Goal: Task Accomplishment & Management: Use online tool/utility

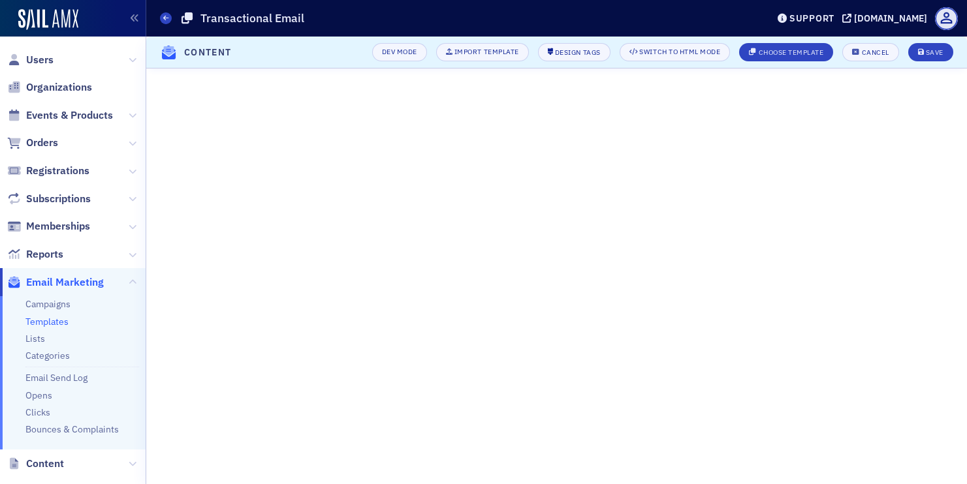
scroll to position [59, 0]
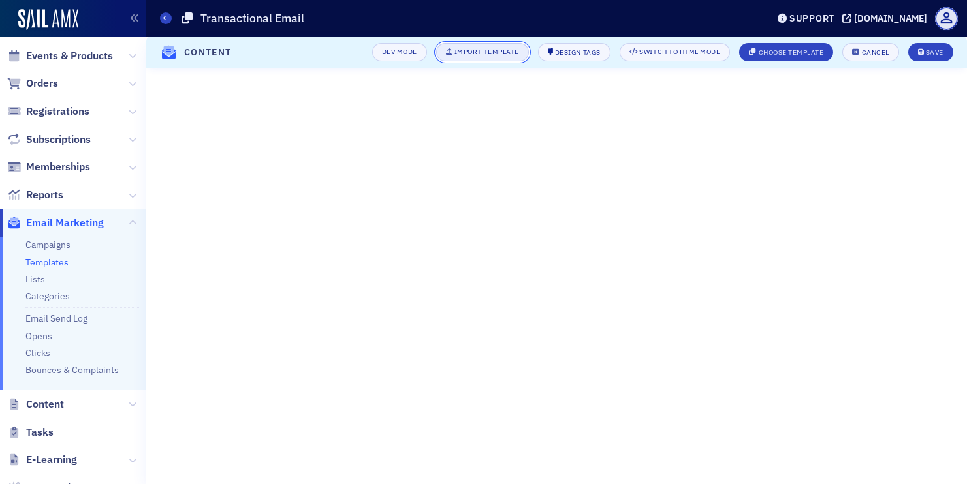
click at [464, 51] on div "Import Template" at bounding box center [486, 51] width 65 height 7
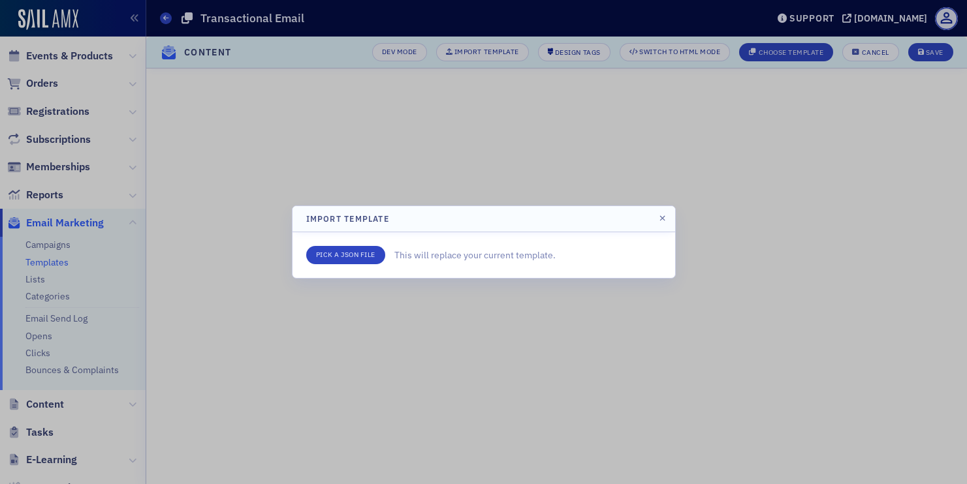
click at [485, 168] on div at bounding box center [483, 242] width 967 height 484
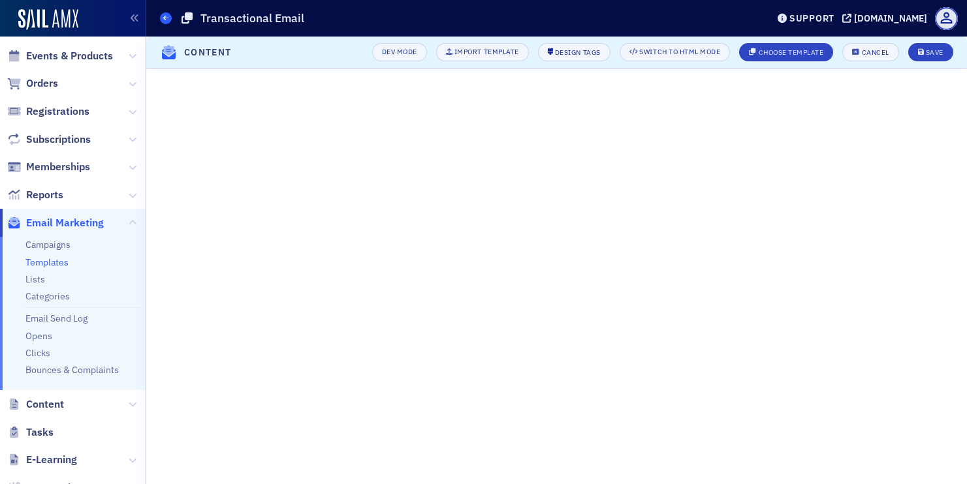
click at [160, 17] on span at bounding box center [166, 18] width 12 height 12
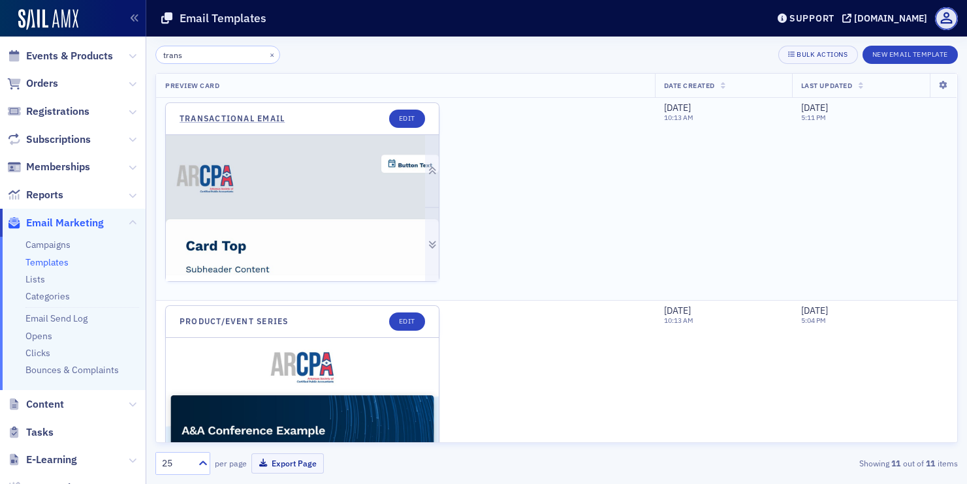
type input "trans"
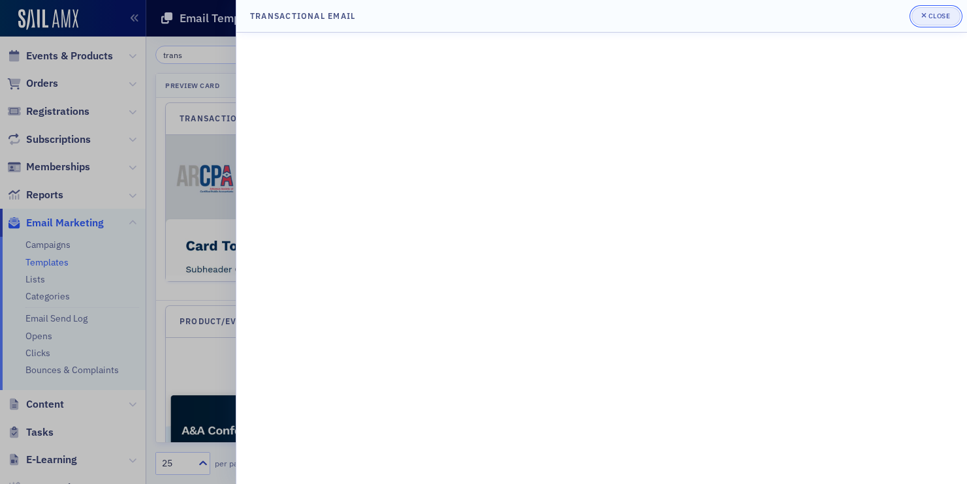
click at [938, 16] on div "Close" at bounding box center [939, 15] width 22 height 7
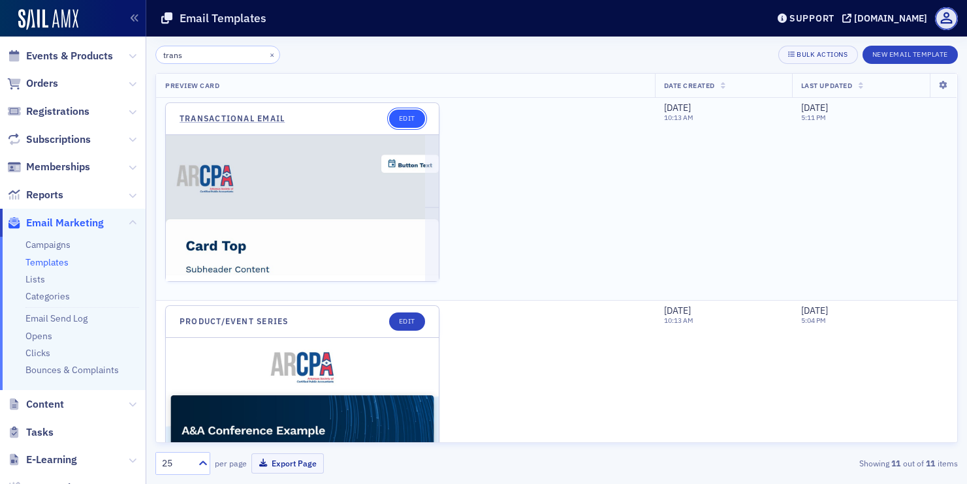
click at [411, 119] on link "Edit" at bounding box center [407, 119] width 36 height 18
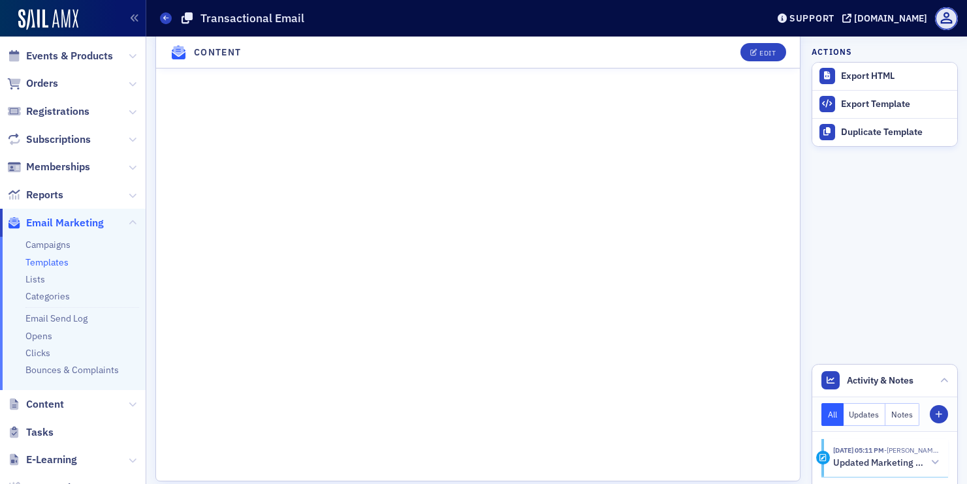
scroll to position [497, 0]
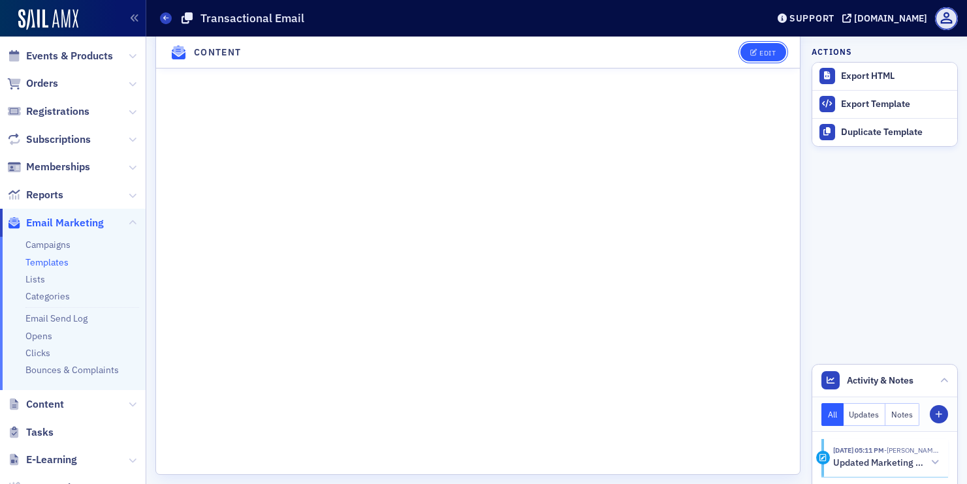
click at [774, 45] on button "Edit" at bounding box center [762, 52] width 45 height 18
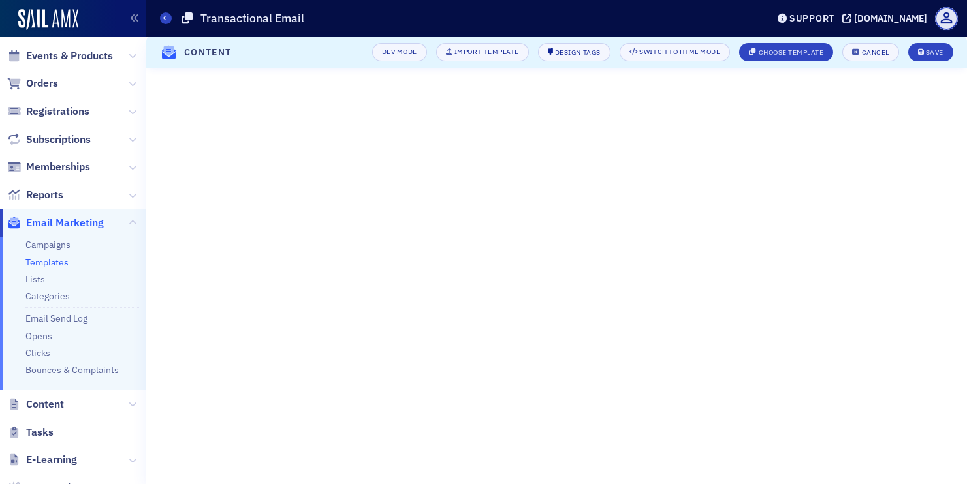
scroll to position [0, 0]
click at [167, 18] on icon at bounding box center [165, 18] width 5 height 6
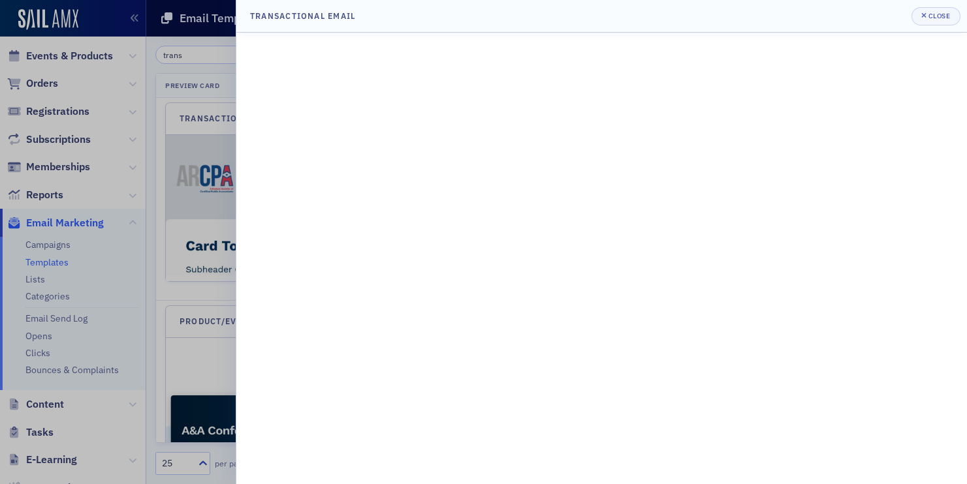
click at [229, 237] on div at bounding box center [483, 242] width 967 height 484
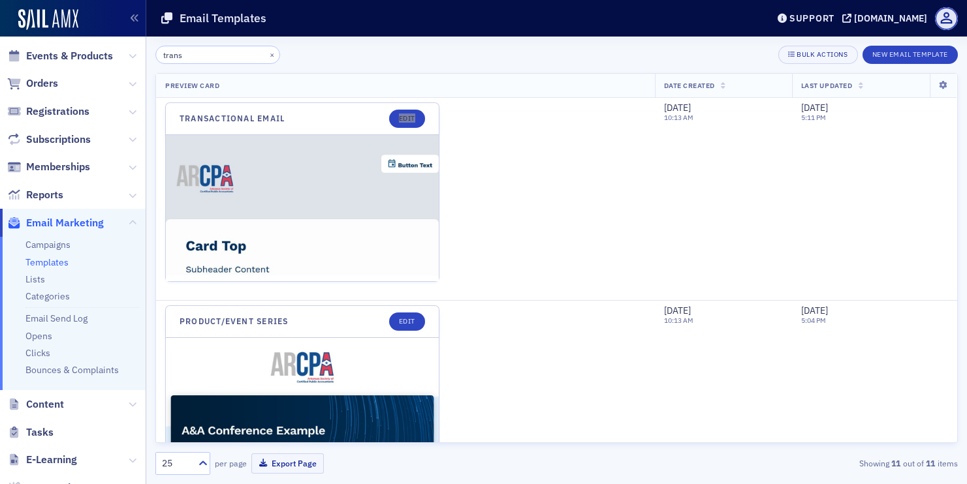
drag, startPoint x: 411, startPoint y: 119, endPoint x: 725, endPoint y: 5, distance: 334.2
click at [0, 0] on div "Users Organizations Events & Products Orders Registrations Subscriptions Member…" at bounding box center [483, 242] width 967 height 484
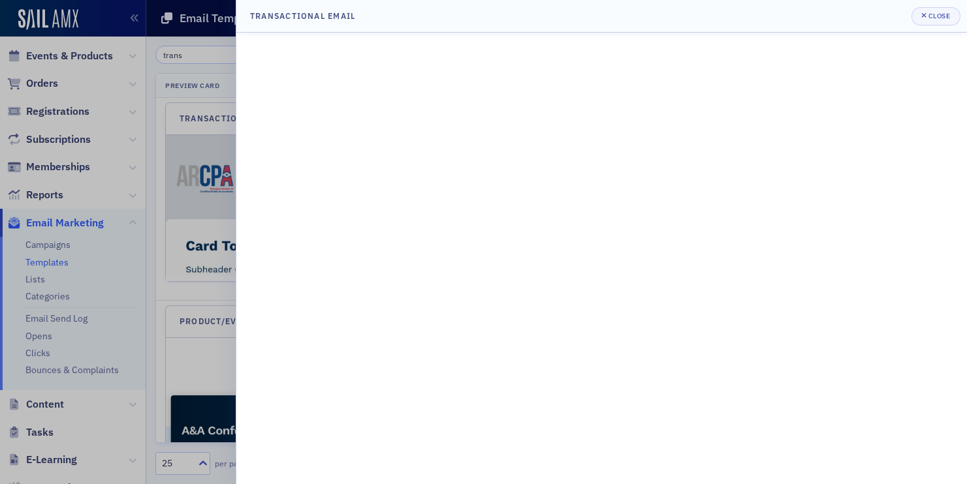
click at [197, 192] on div at bounding box center [483, 242] width 967 height 484
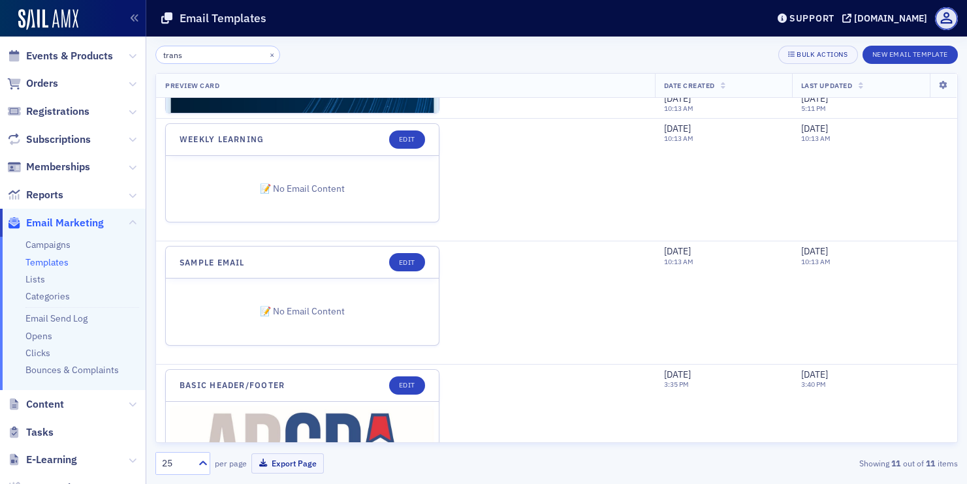
scroll to position [1728, 0]
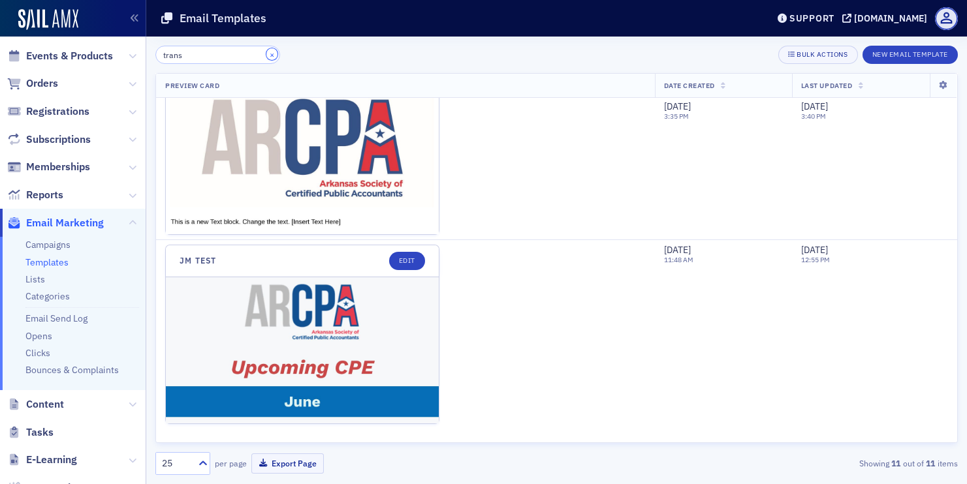
click at [266, 53] on button "×" at bounding box center [272, 54] width 12 height 12
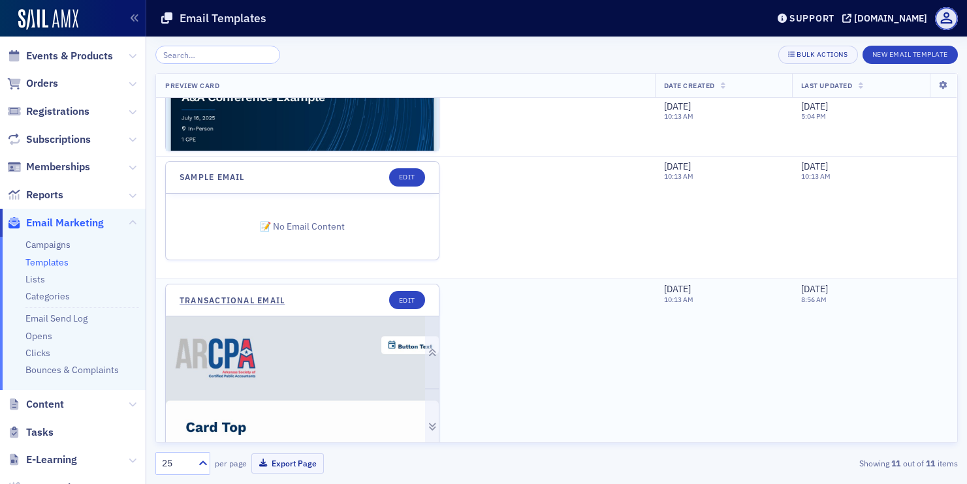
scroll to position [1556, 0]
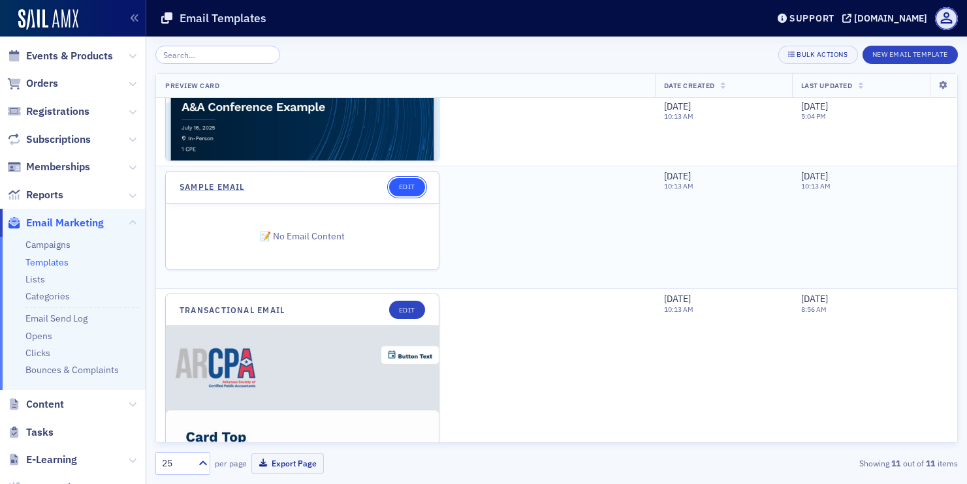
click at [402, 185] on link "Edit" at bounding box center [407, 187] width 36 height 18
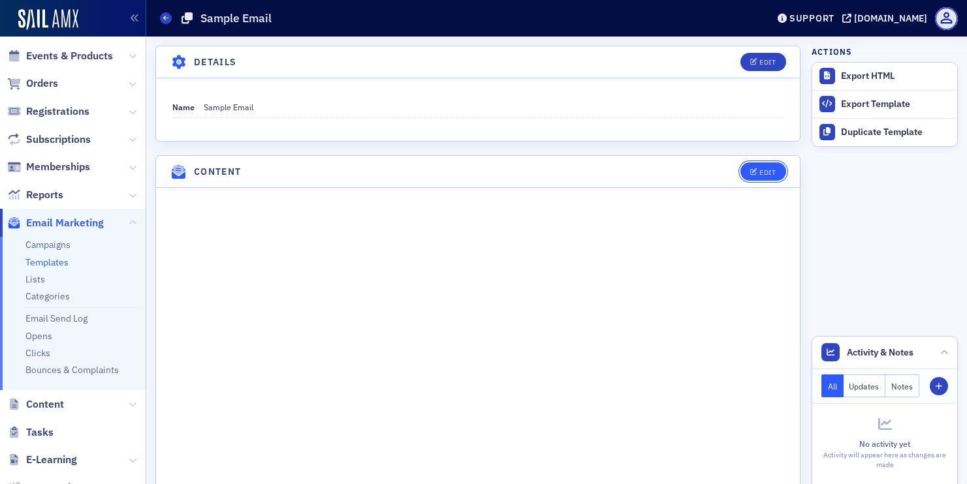
click at [766, 176] on button "Edit" at bounding box center [762, 172] width 45 height 18
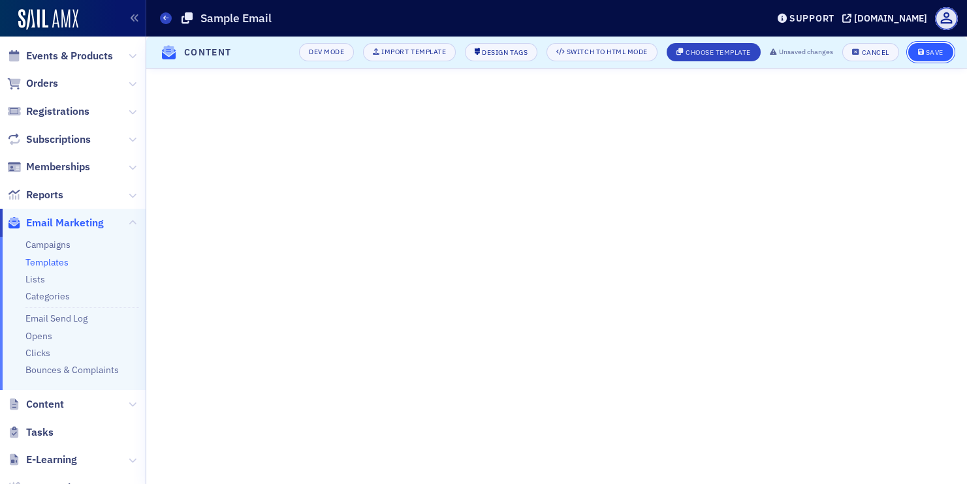
click at [924, 55] on button "Save" at bounding box center [930, 52] width 45 height 18
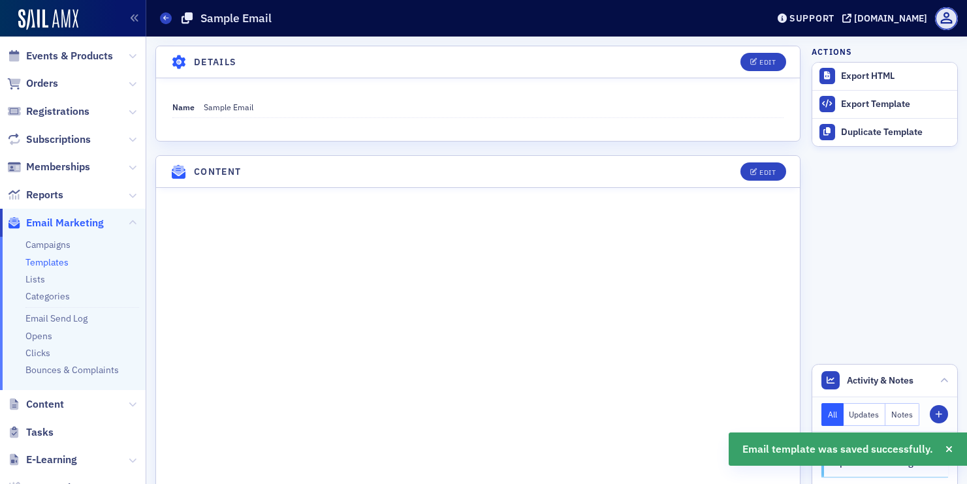
scroll to position [112, 0]
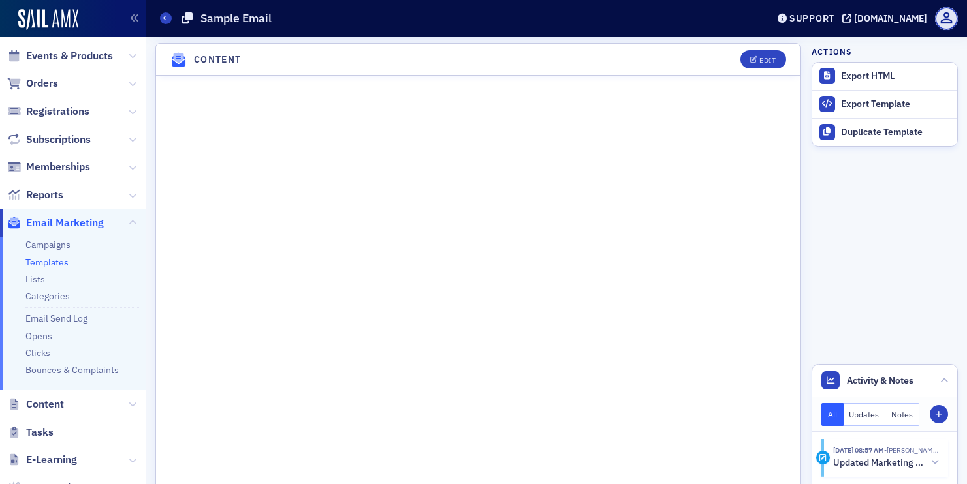
click at [53, 257] on link "Templates" at bounding box center [46, 263] width 43 height 12
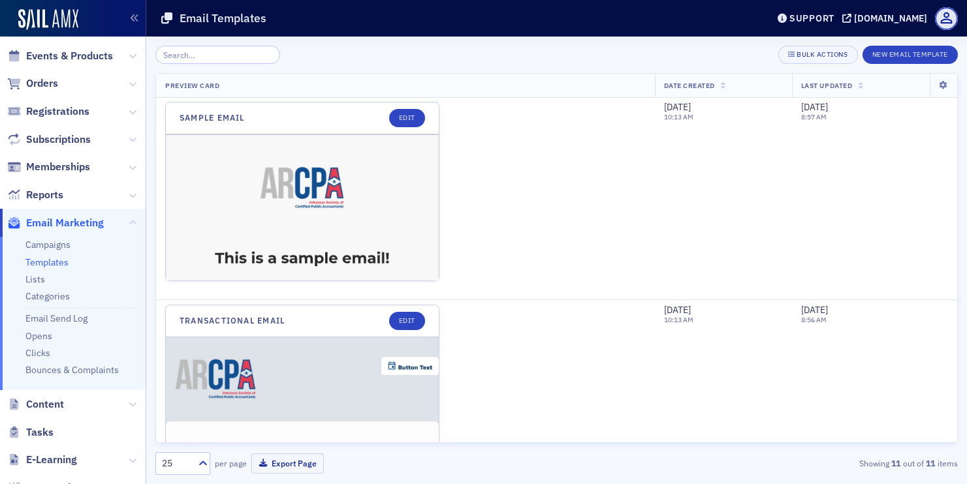
scroll to position [1808, 0]
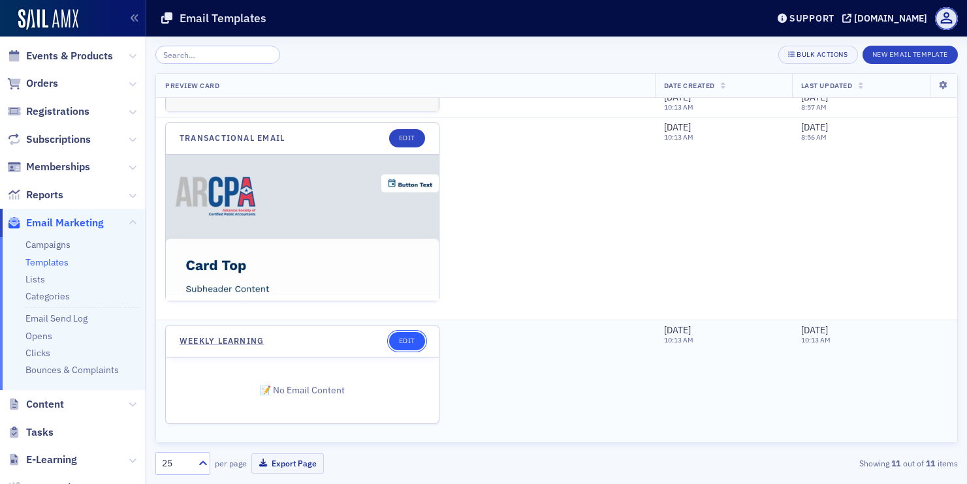
click at [407, 344] on link "Edit" at bounding box center [407, 341] width 36 height 18
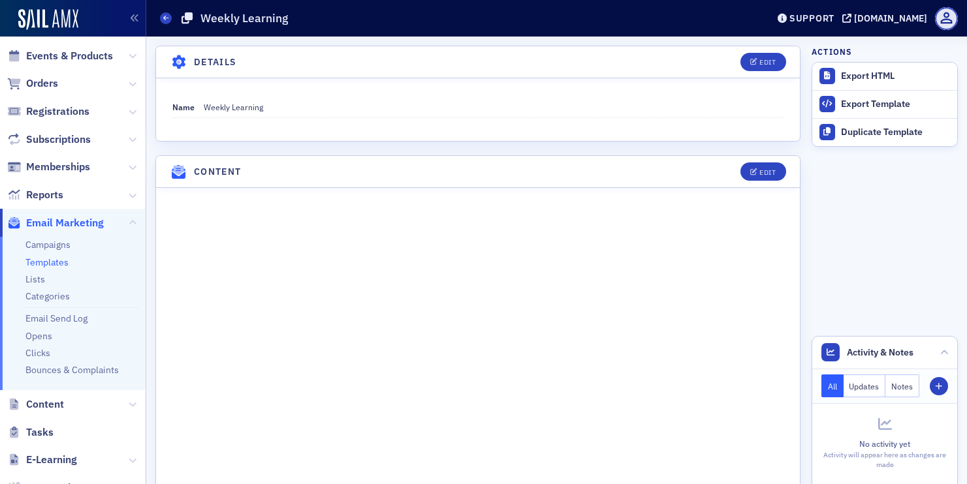
click at [784, 165] on div "Edit" at bounding box center [758, 172] width 54 height 18
click at [761, 174] on div "Edit" at bounding box center [767, 172] width 16 height 7
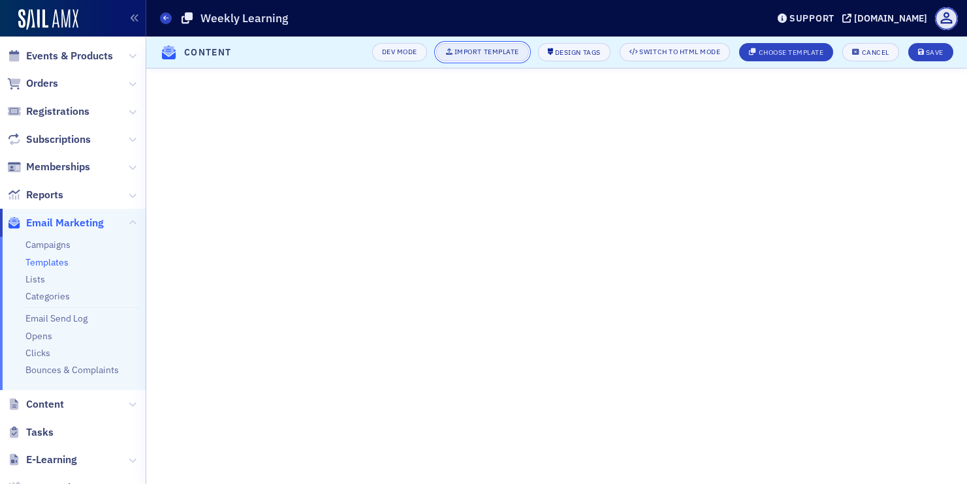
click at [480, 53] on div "Import Template" at bounding box center [486, 51] width 65 height 7
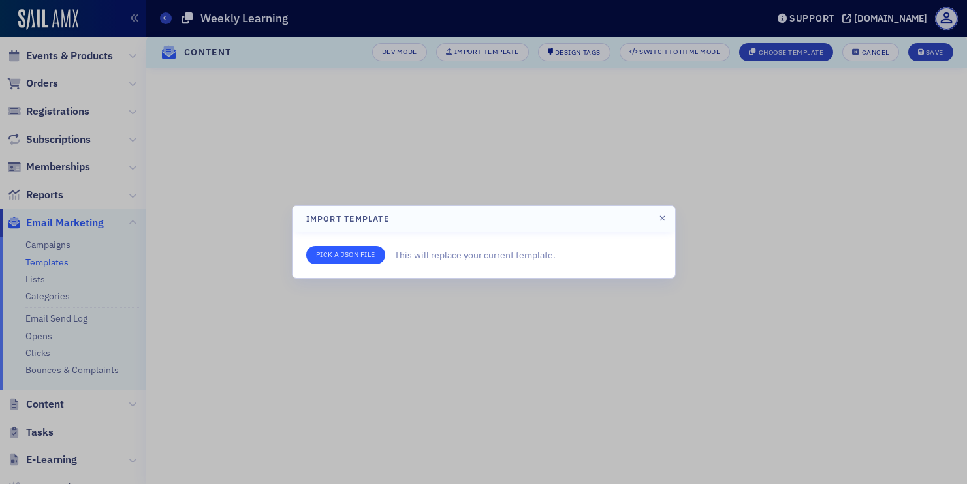
click at [355, 258] on input "file" at bounding box center [345, 255] width 79 height 18
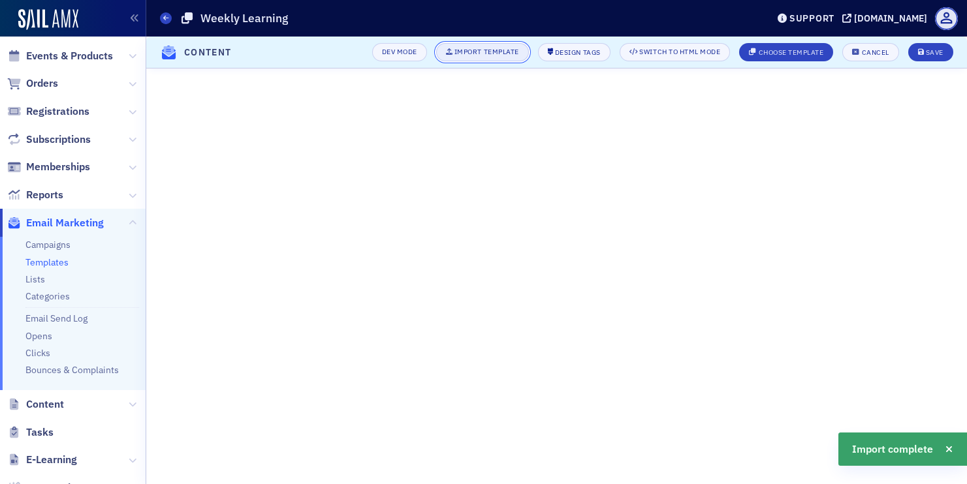
click at [479, 52] on div "Import Template" at bounding box center [486, 51] width 65 height 7
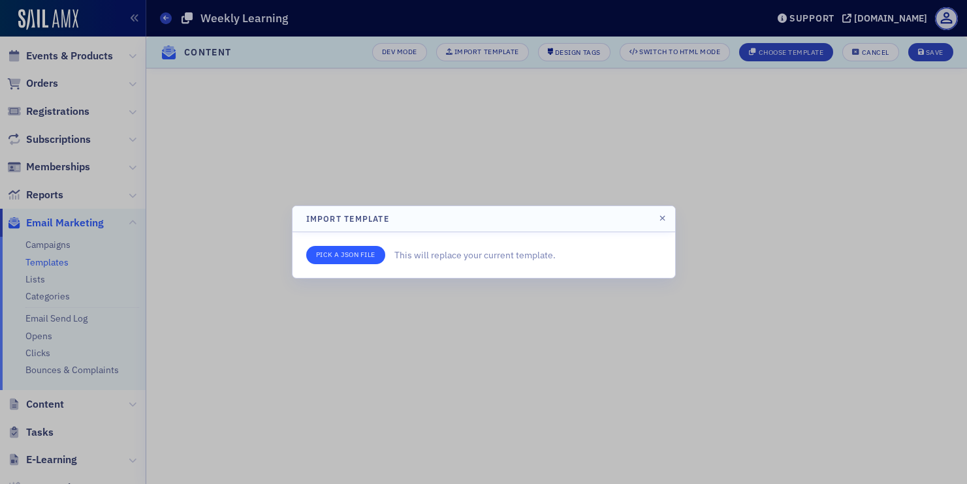
click at [327, 259] on input "file" at bounding box center [345, 255] width 79 height 18
click at [375, 252] on input "file" at bounding box center [345, 255] width 79 height 18
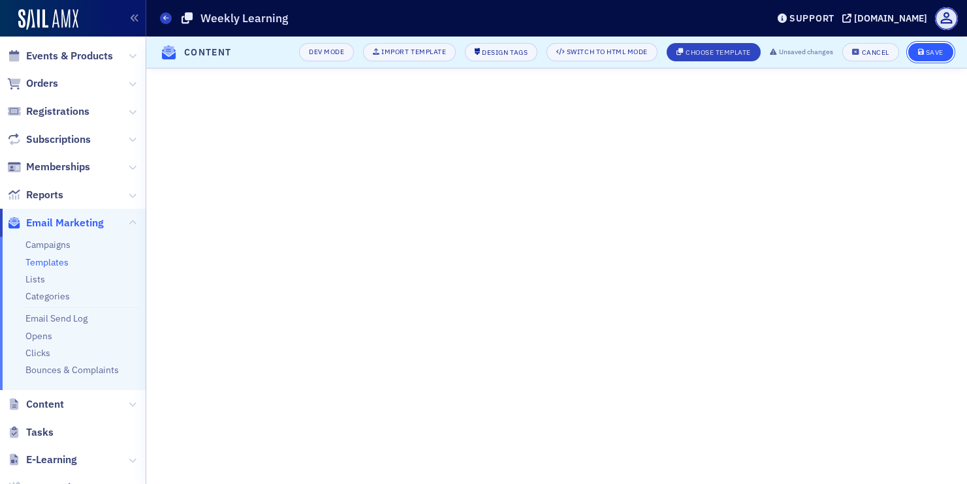
click at [916, 50] on button "Save" at bounding box center [930, 52] width 45 height 18
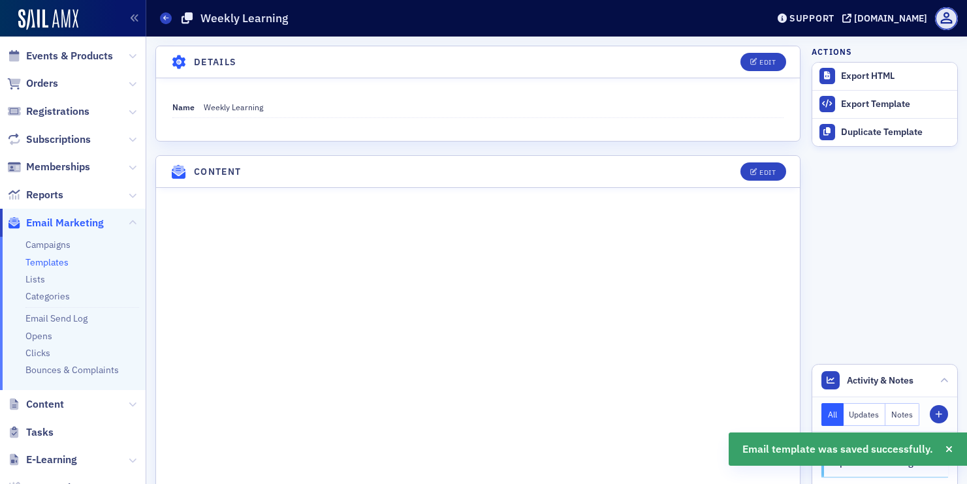
click at [65, 260] on link "Templates" at bounding box center [46, 263] width 43 height 12
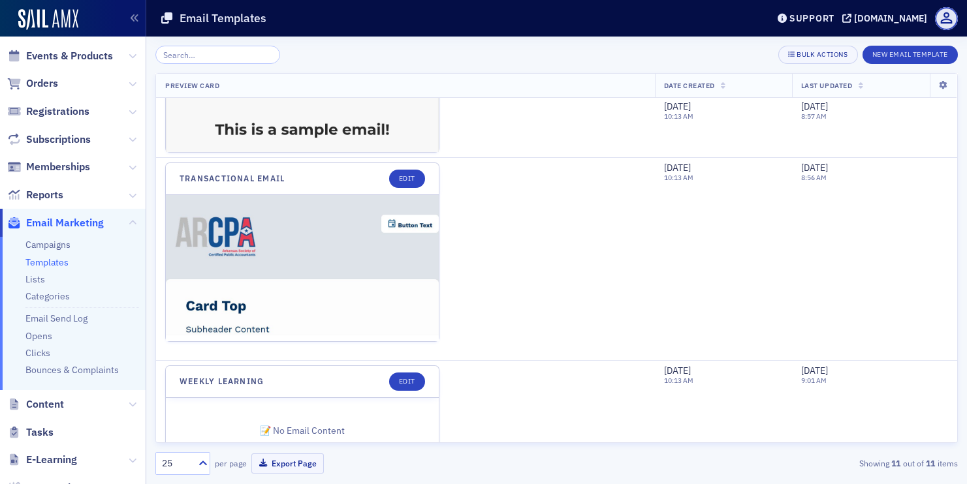
scroll to position [1808, 0]
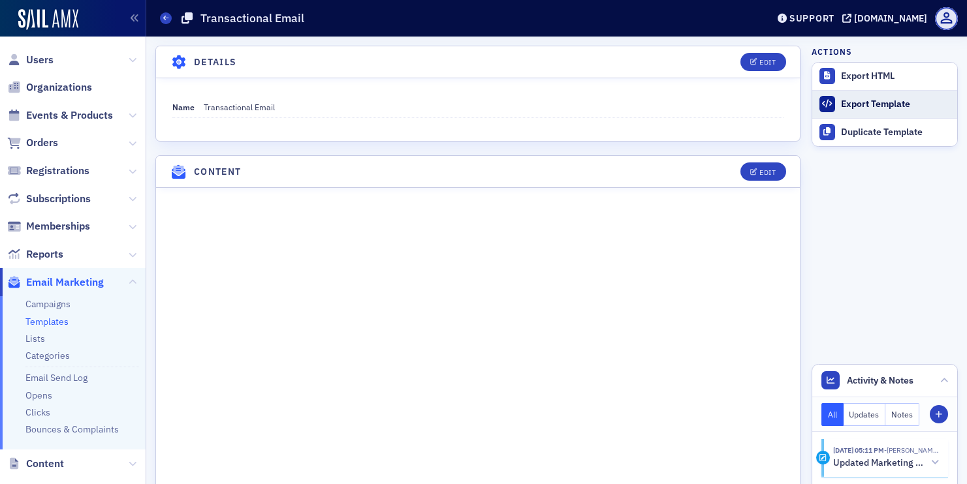
click at [847, 110] on link "Export Template" at bounding box center [884, 104] width 145 height 28
click at [529, 173] on header "Content Edit" at bounding box center [478, 172] width 644 height 32
click at [763, 174] on div "Edit" at bounding box center [767, 172] width 16 height 7
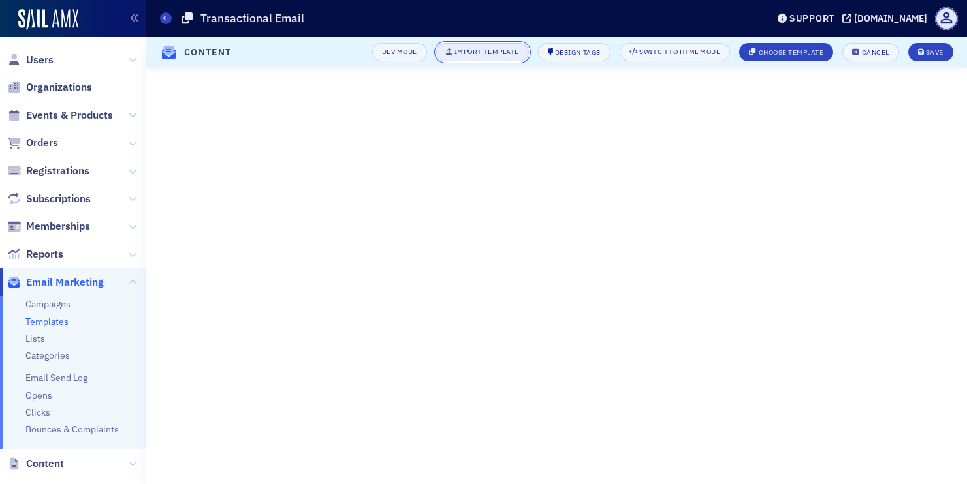
click at [492, 53] on div "Import Template" at bounding box center [486, 51] width 65 height 7
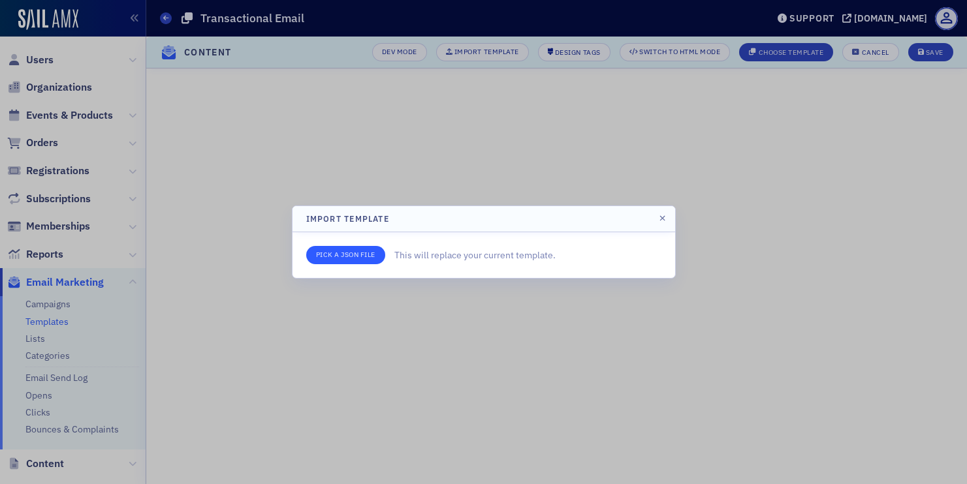
click at [358, 257] on input "file" at bounding box center [345, 255] width 79 height 18
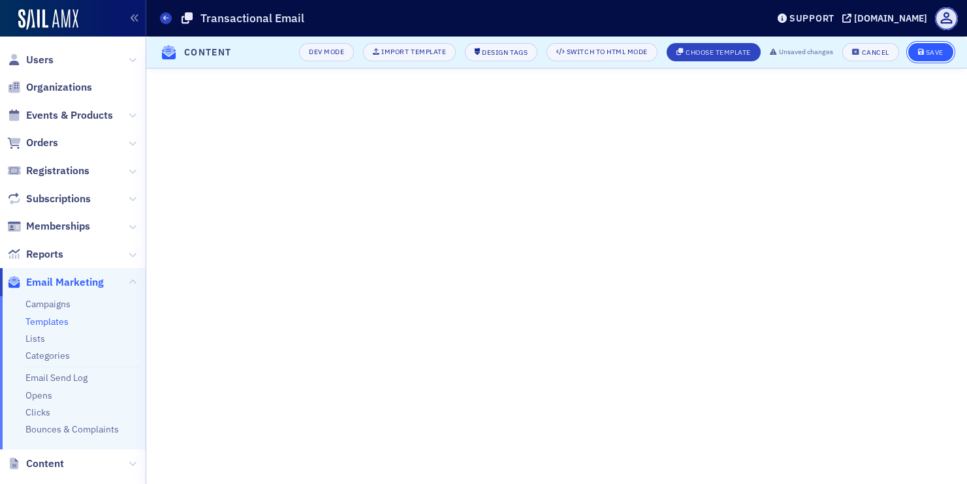
click at [936, 49] on div "Save" at bounding box center [935, 52] width 18 height 7
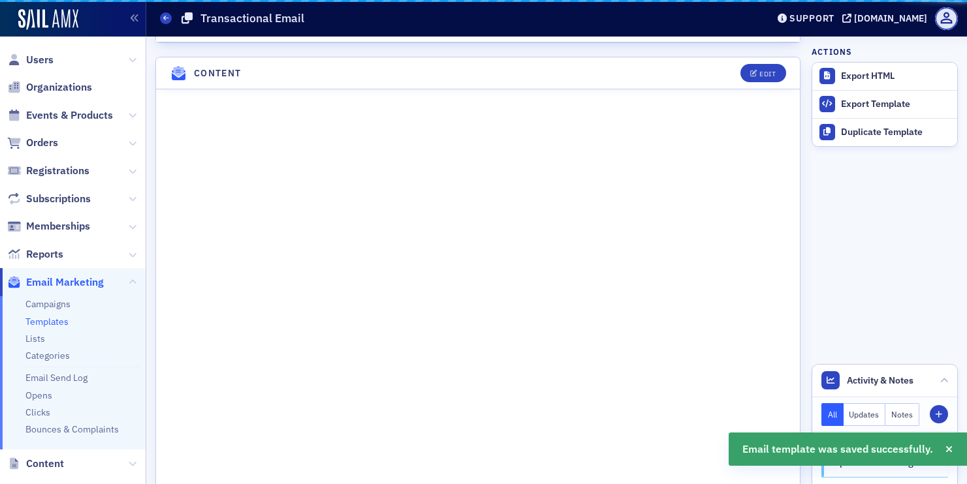
scroll to position [112, 0]
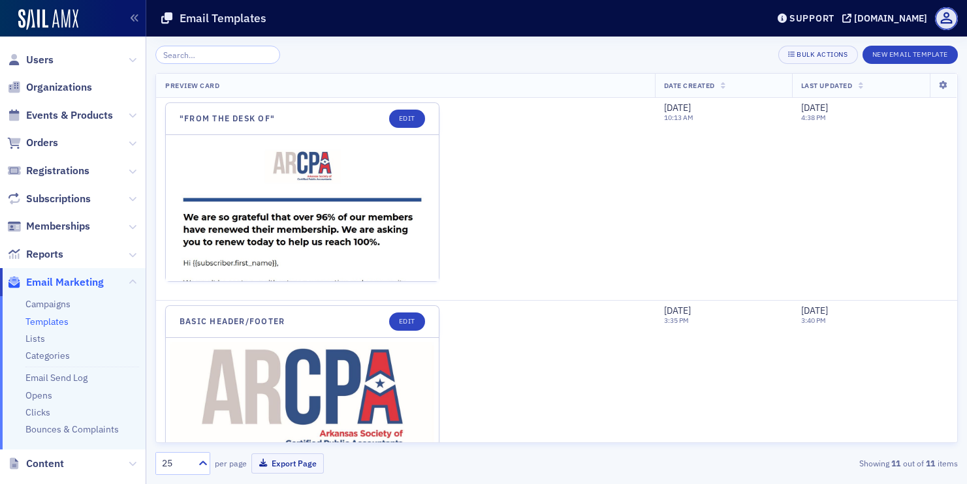
drag, startPoint x: 406, startPoint y: 264, endPoint x: 755, endPoint y: 8, distance: 432.1
click at [0, 0] on div "Users Organizations Events & Products Orders Registrations Subscriptions Member…" at bounding box center [483, 242] width 967 height 484
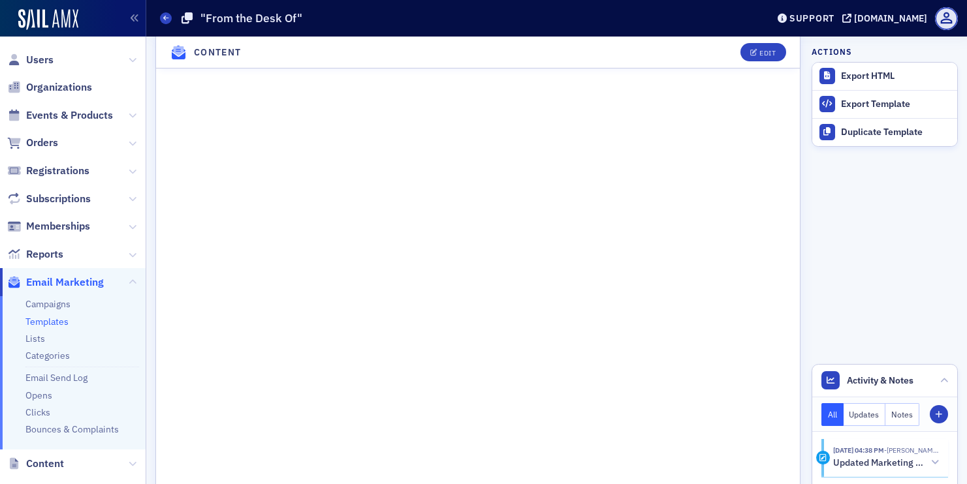
scroll to position [332, 0]
